Goal: Task Accomplishment & Management: Manage account settings

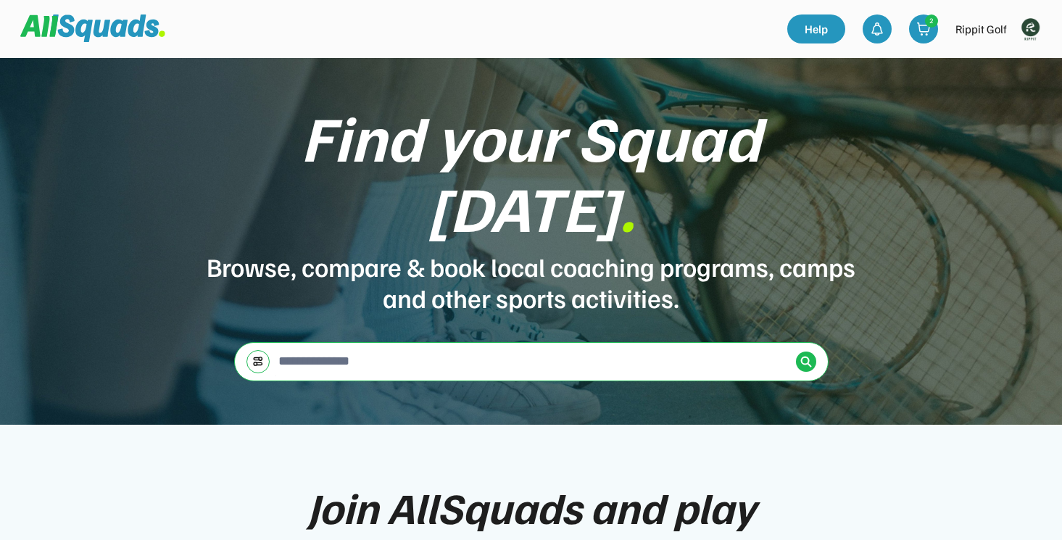
click at [1033, 33] on img at bounding box center [1029, 28] width 29 height 29
click at [1003, 101] on div "Logout" at bounding box center [1010, 92] width 86 height 29
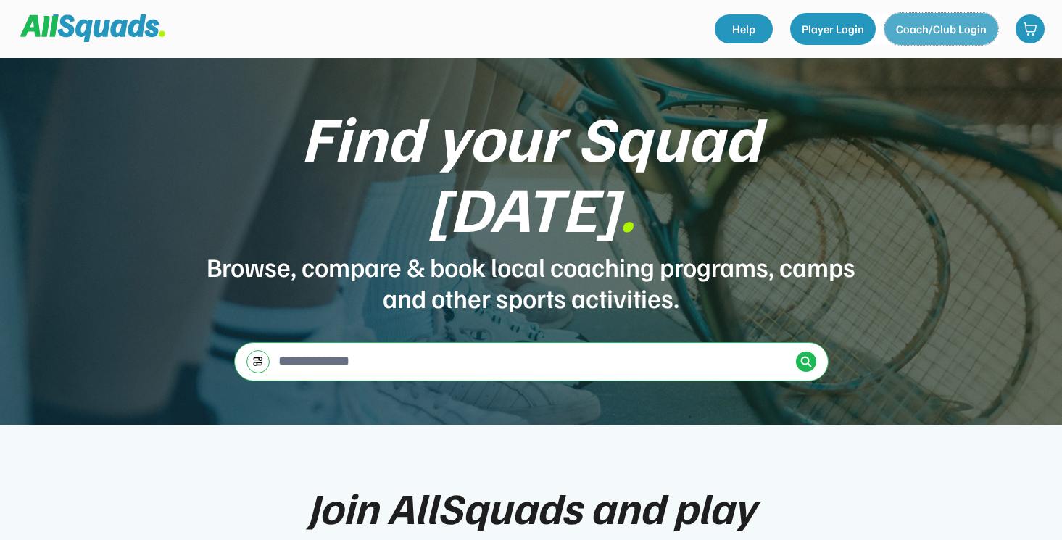
click at [946, 32] on button "Coach/Club Login" at bounding box center [941, 29] width 114 height 32
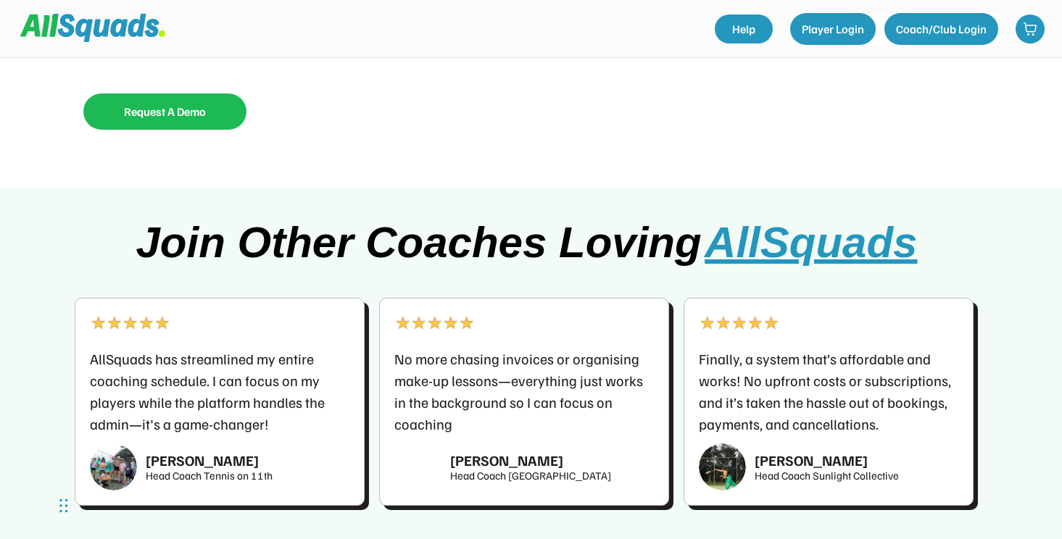
scroll to position [3215, 0]
